Goal: Find specific page/section: Find specific page/section

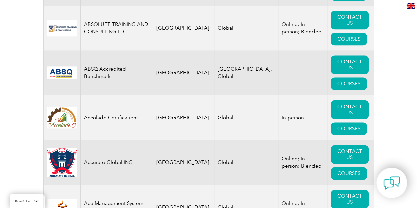
scroll to position [167, 0]
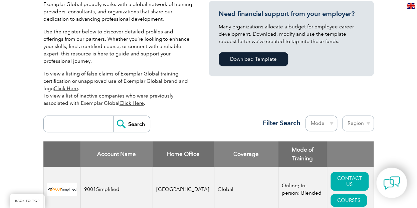
click at [47, 116] on input "search" at bounding box center [80, 124] width 66 height 16
click at [113, 116] on input "Search" at bounding box center [131, 124] width 37 height 16
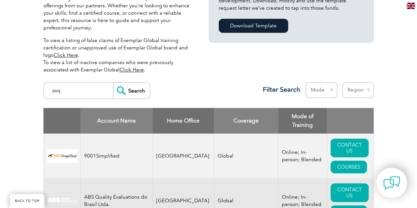
click at [47, 83] on input "asq" at bounding box center [80, 91] width 66 height 16
type input "a"
type input "asq"
click at [113, 83] on input "Search" at bounding box center [131, 91] width 37 height 16
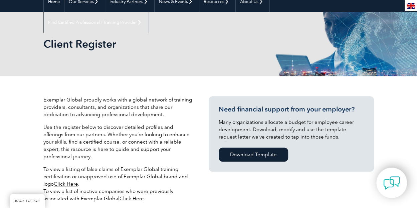
scroll to position [67, 0]
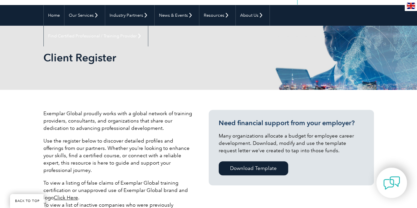
scroll to position [167, 0]
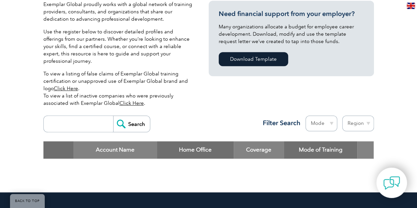
click at [78, 86] on link "Click Here" at bounding box center [66, 89] width 24 height 6
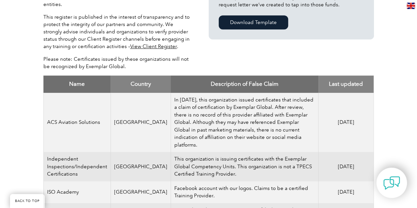
scroll to position [33, 0]
